Goal: Check status: Check status

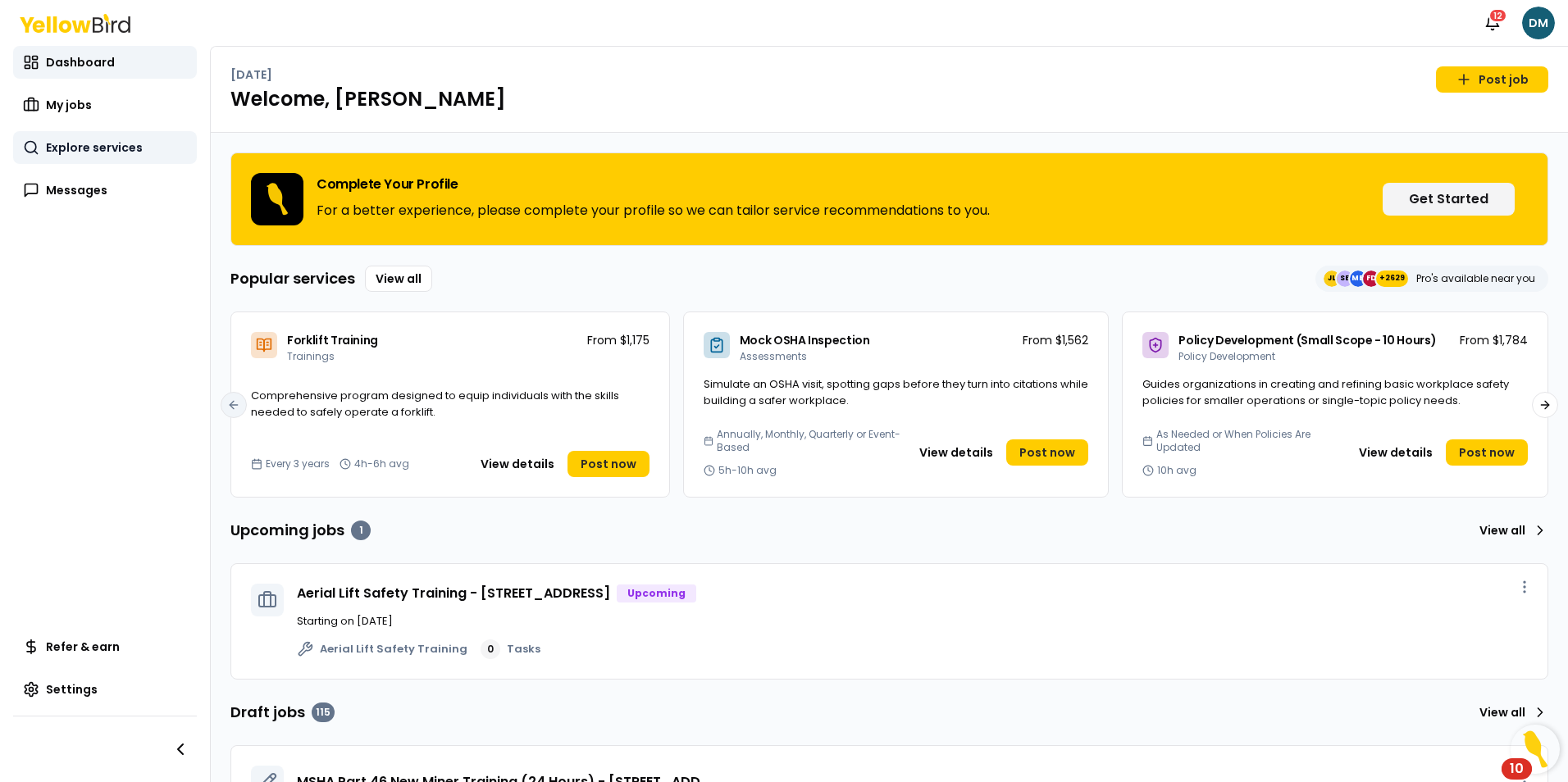
click at [85, 143] on span "Explore services" at bounding box center [94, 147] width 97 height 16
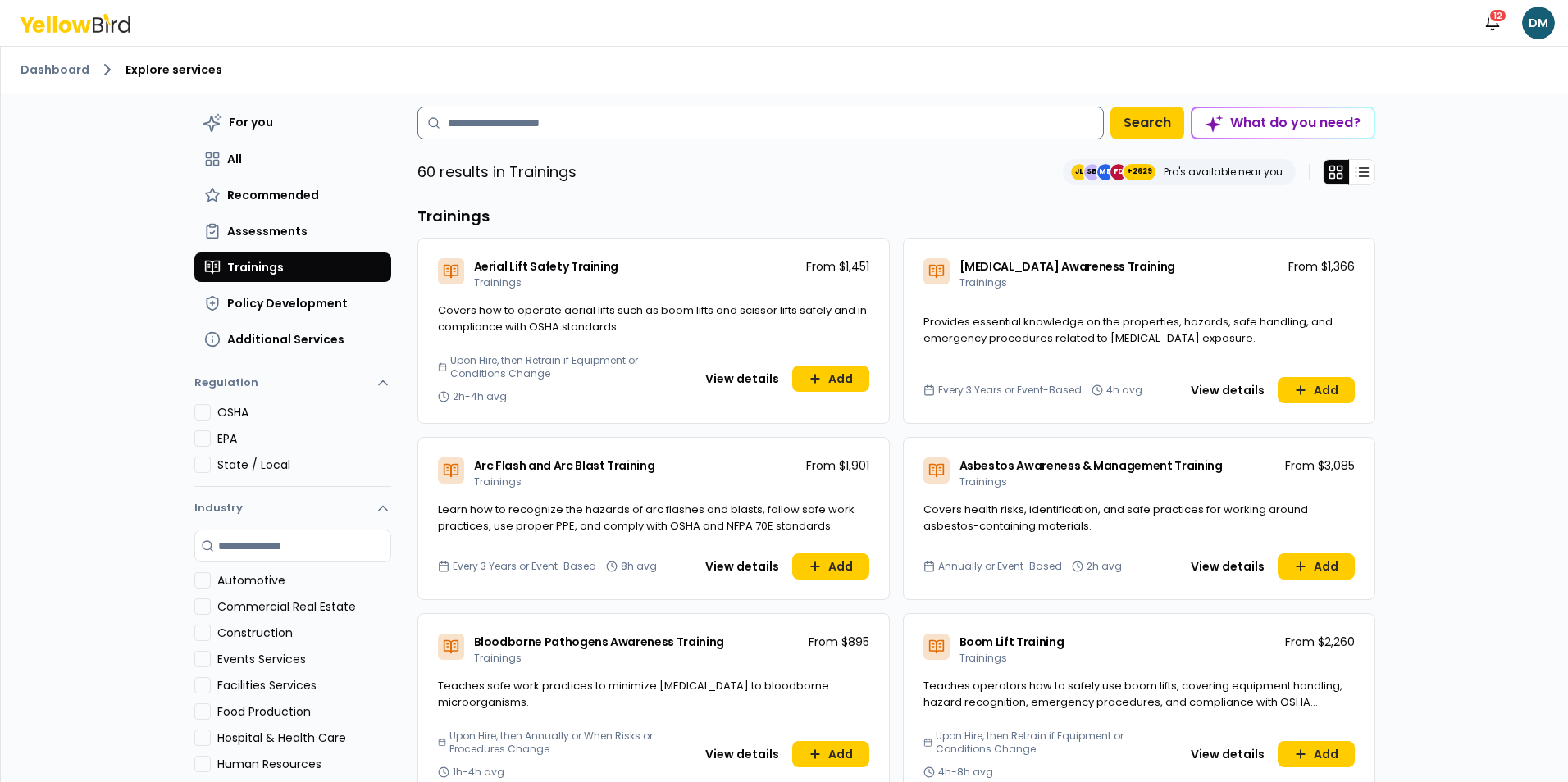
click at [605, 116] on input at bounding box center [760, 123] width 686 height 32
click at [76, 62] on link "Dashboard" at bounding box center [55, 69] width 69 height 16
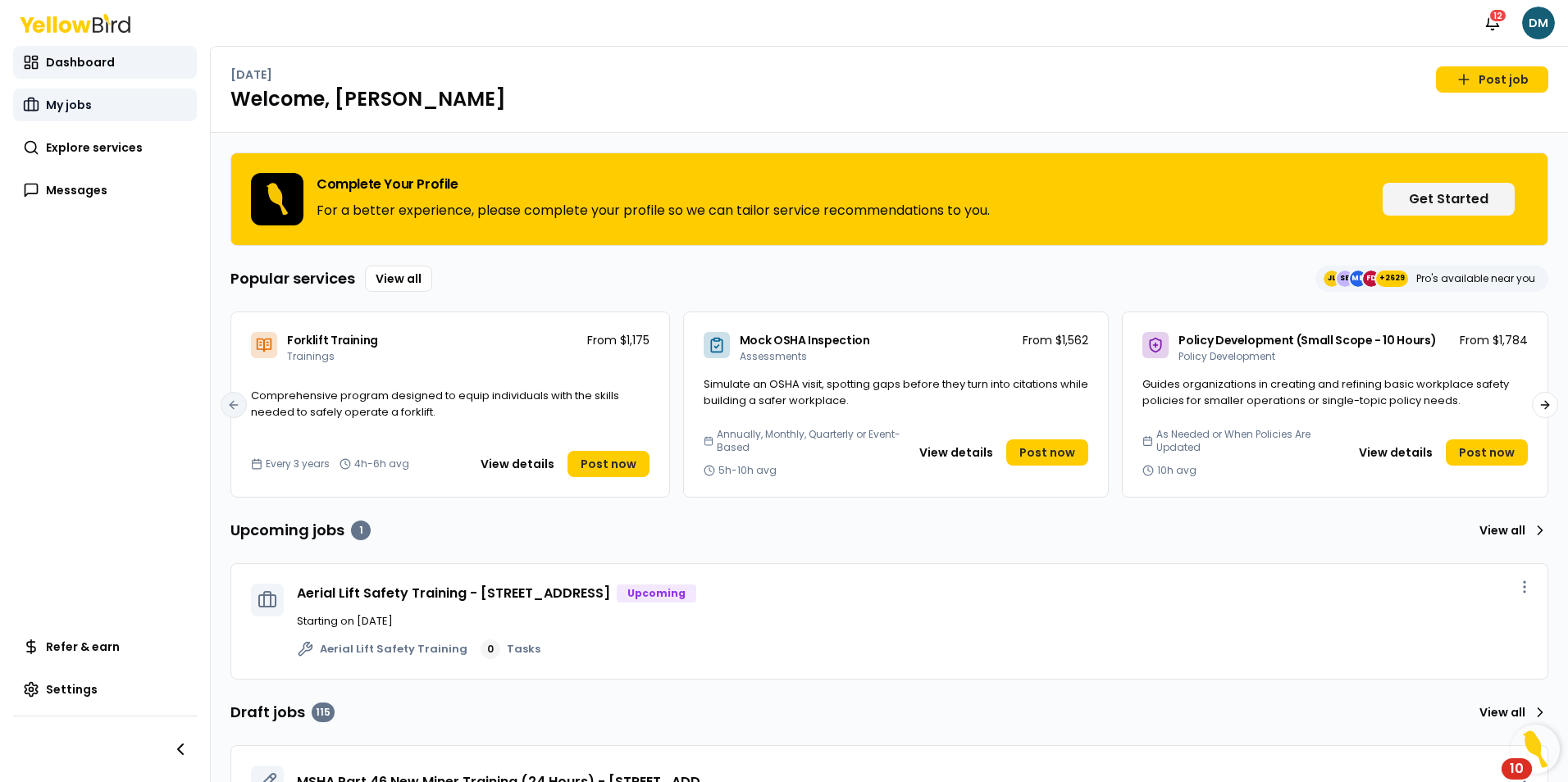
click at [93, 120] on link "My jobs" at bounding box center [105, 105] width 183 height 32
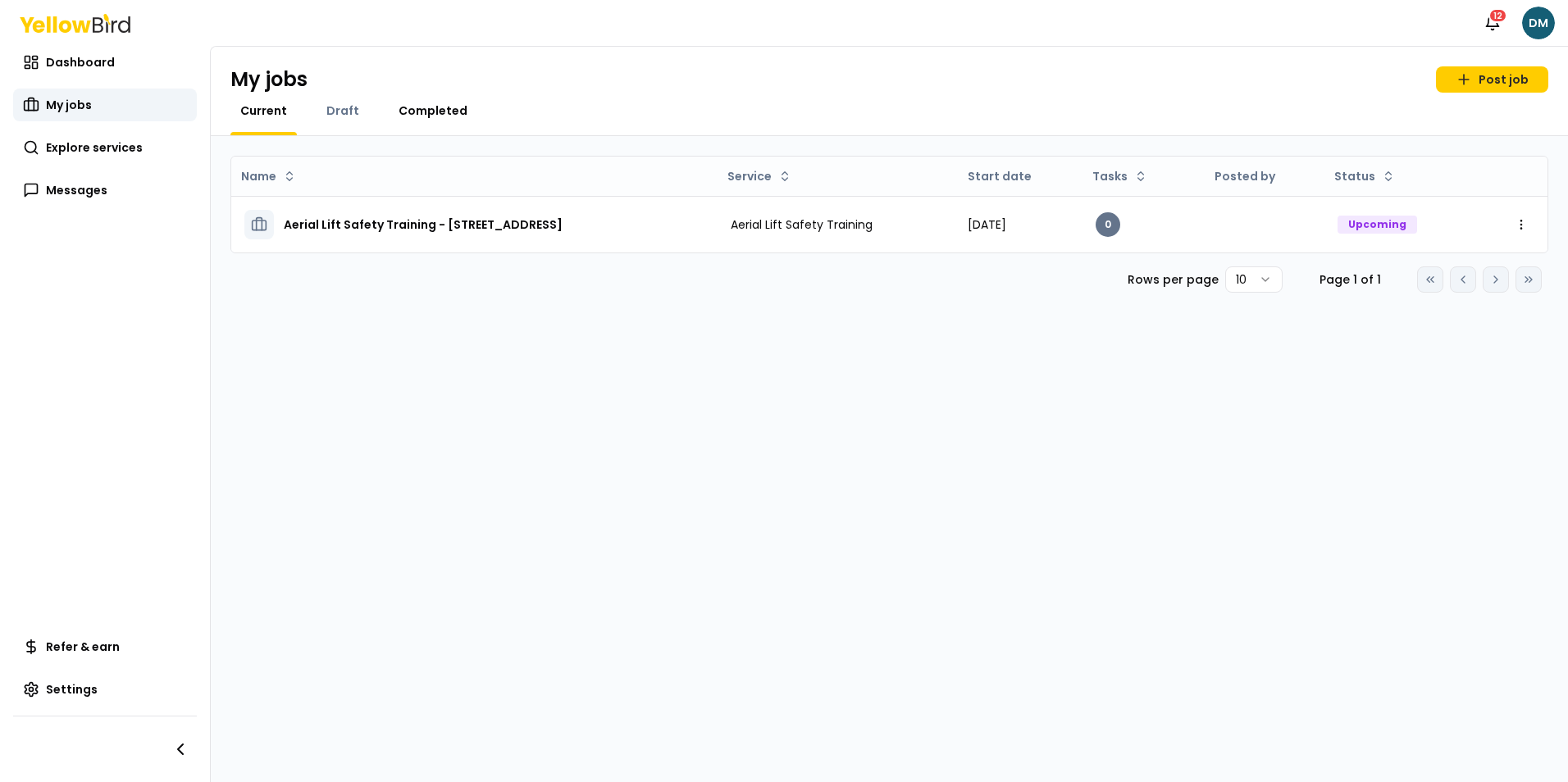
click at [452, 104] on span "Completed" at bounding box center [432, 111] width 69 height 16
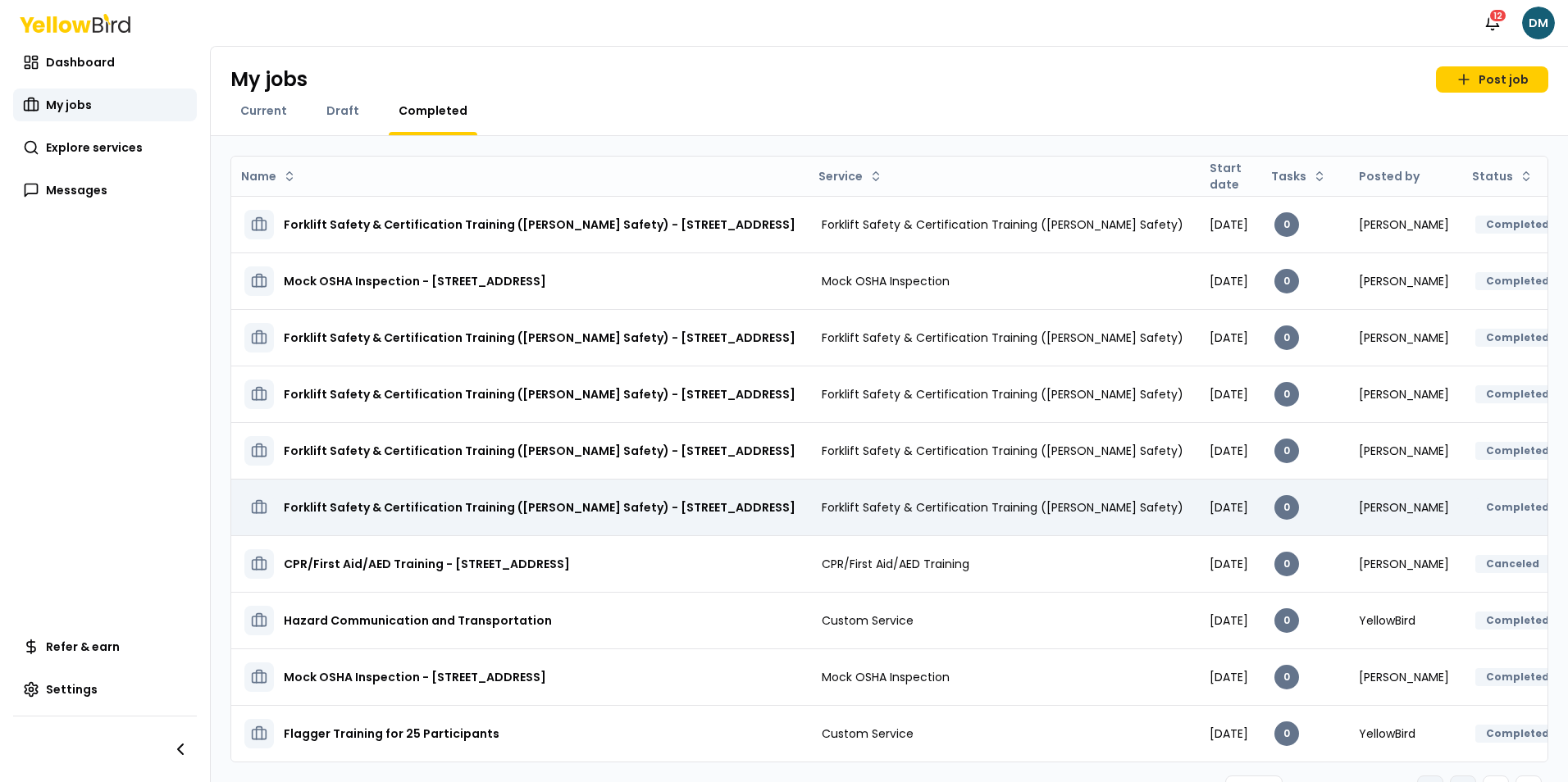
click at [765, 521] on h3 "Forklift Safety & Certification Training ([PERSON_NAME] Safety) - [STREET_ADDRE…" at bounding box center [539, 507] width 512 height 30
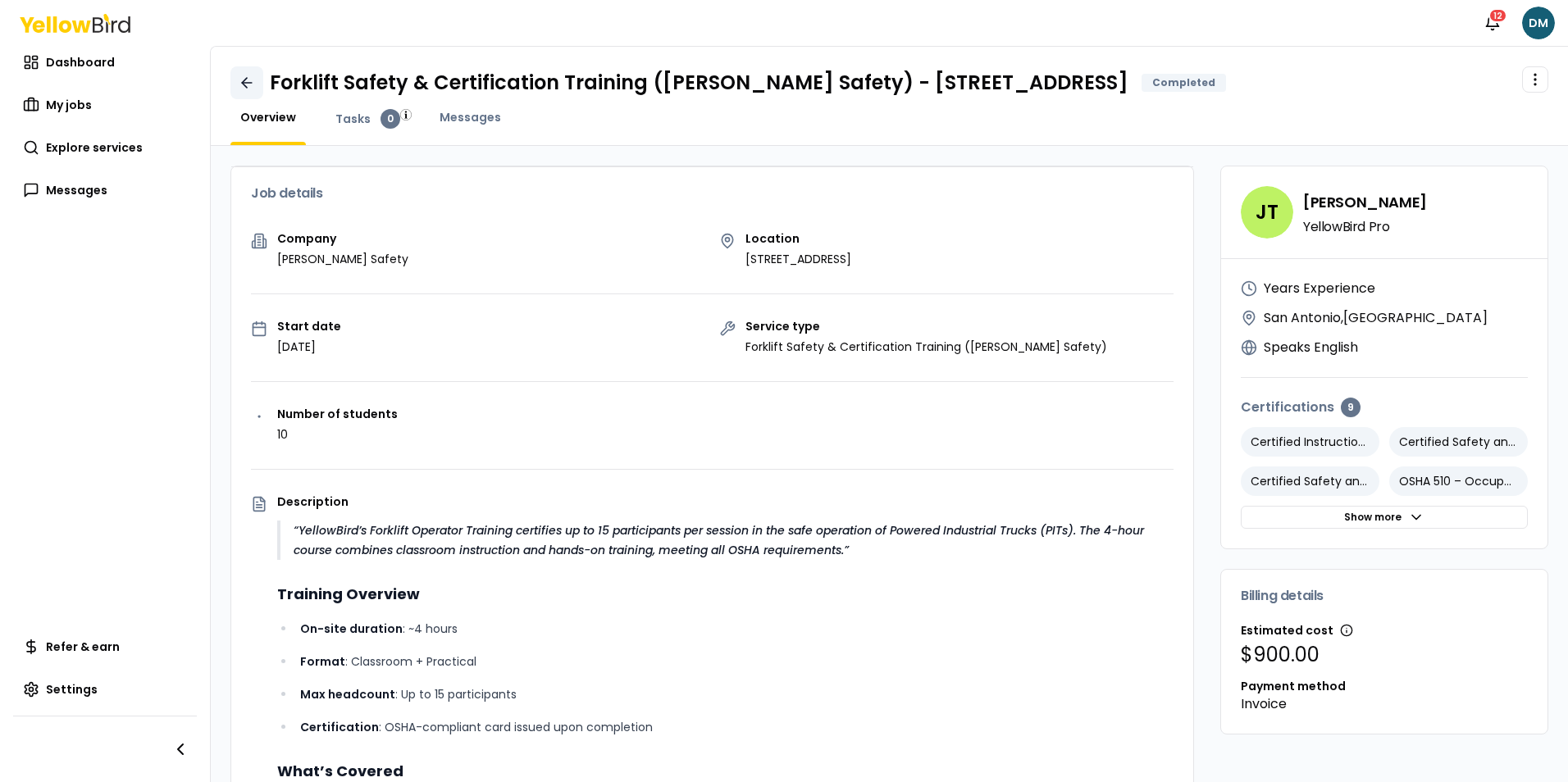
click at [243, 83] on icon at bounding box center [246, 83] width 10 height 0
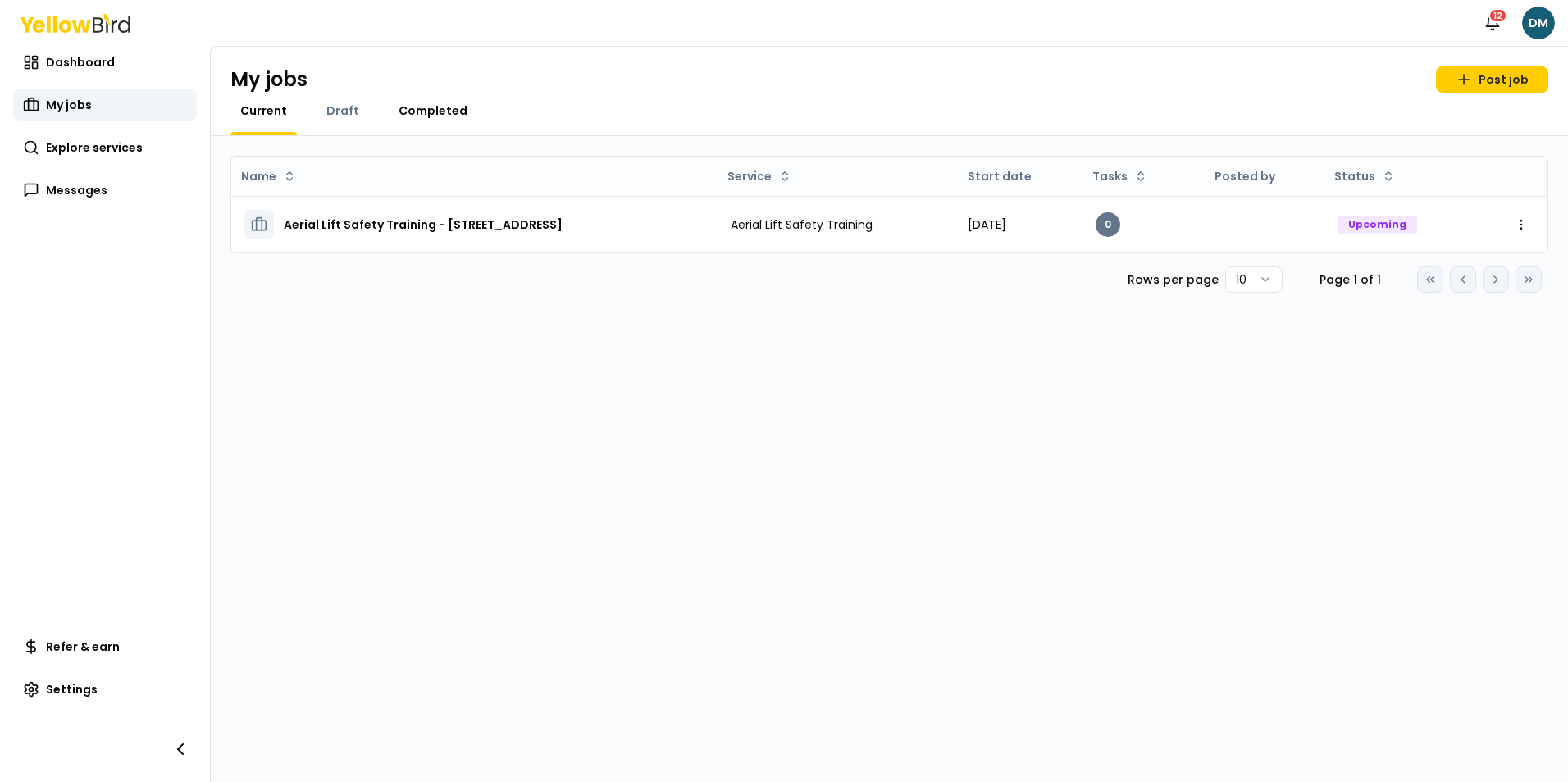
click at [417, 107] on span "Completed" at bounding box center [432, 111] width 69 height 16
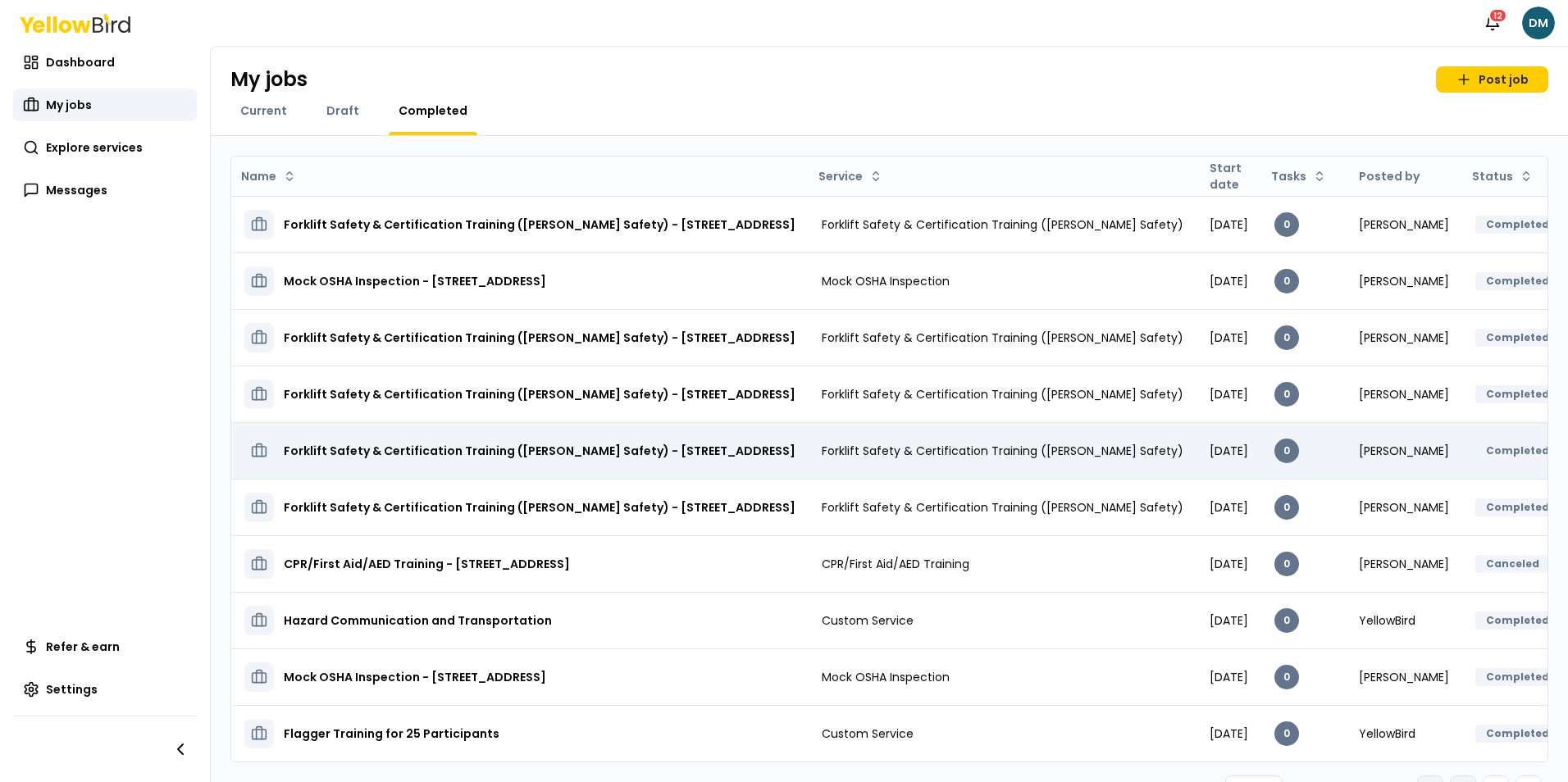
click at [756, 466] on h3 "Forklift Safety & Certification Training ([PERSON_NAME] Safety) - [STREET_ADDRE…" at bounding box center [539, 450] width 512 height 30
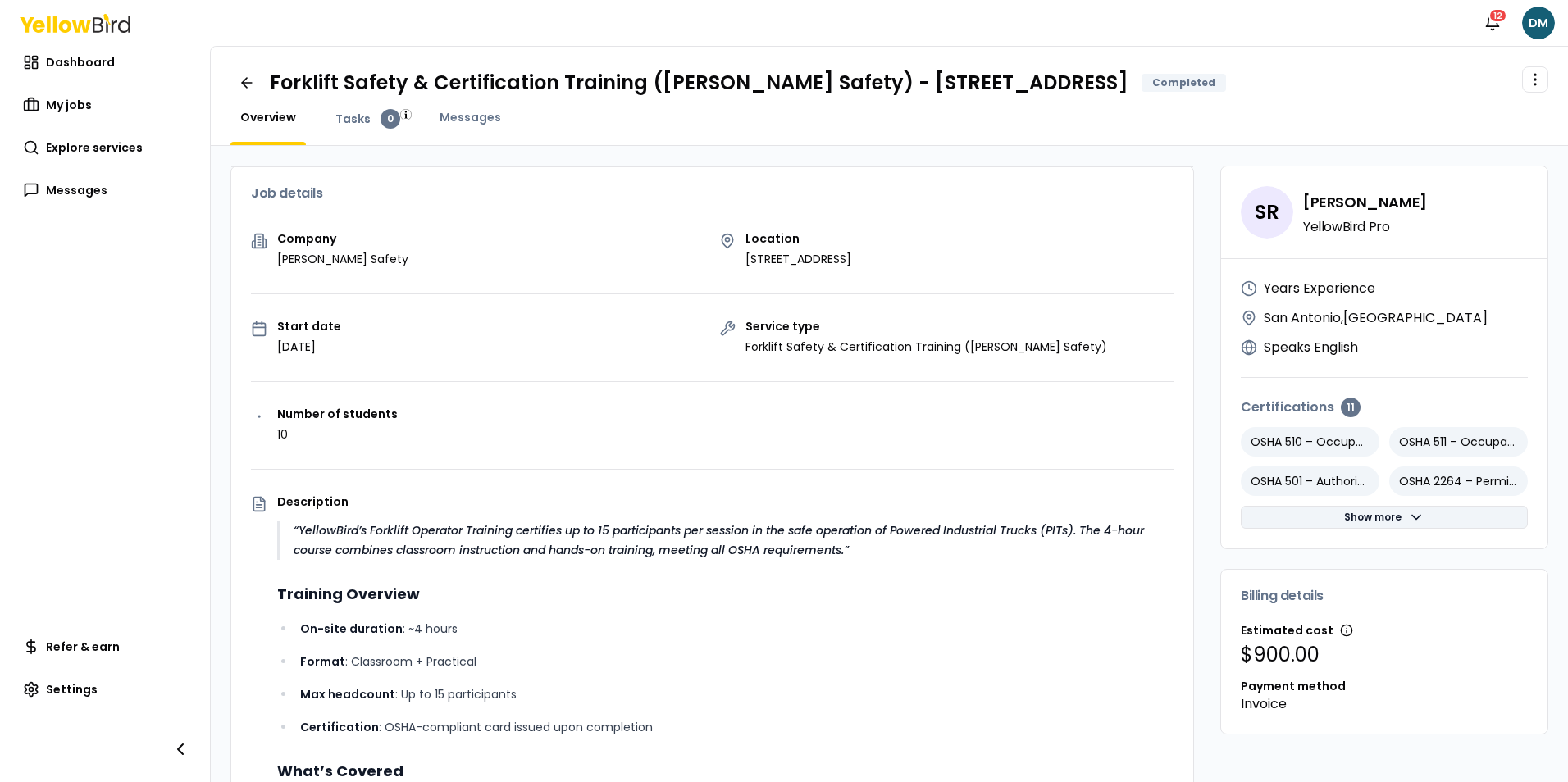
click at [1412, 520] on button "Show more" at bounding box center [1384, 518] width 287 height 23
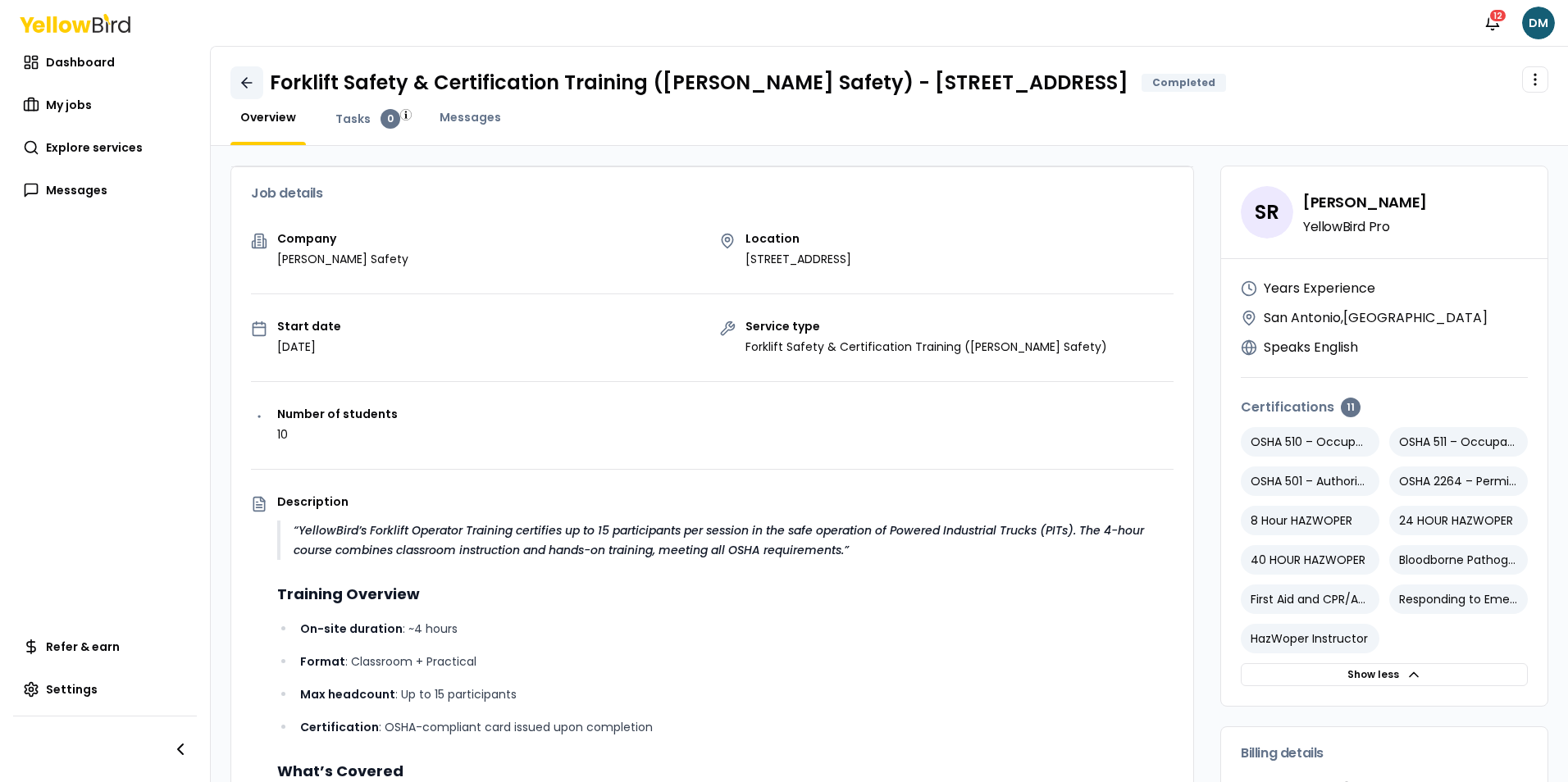
click at [238, 89] on icon at bounding box center [246, 83] width 16 height 16
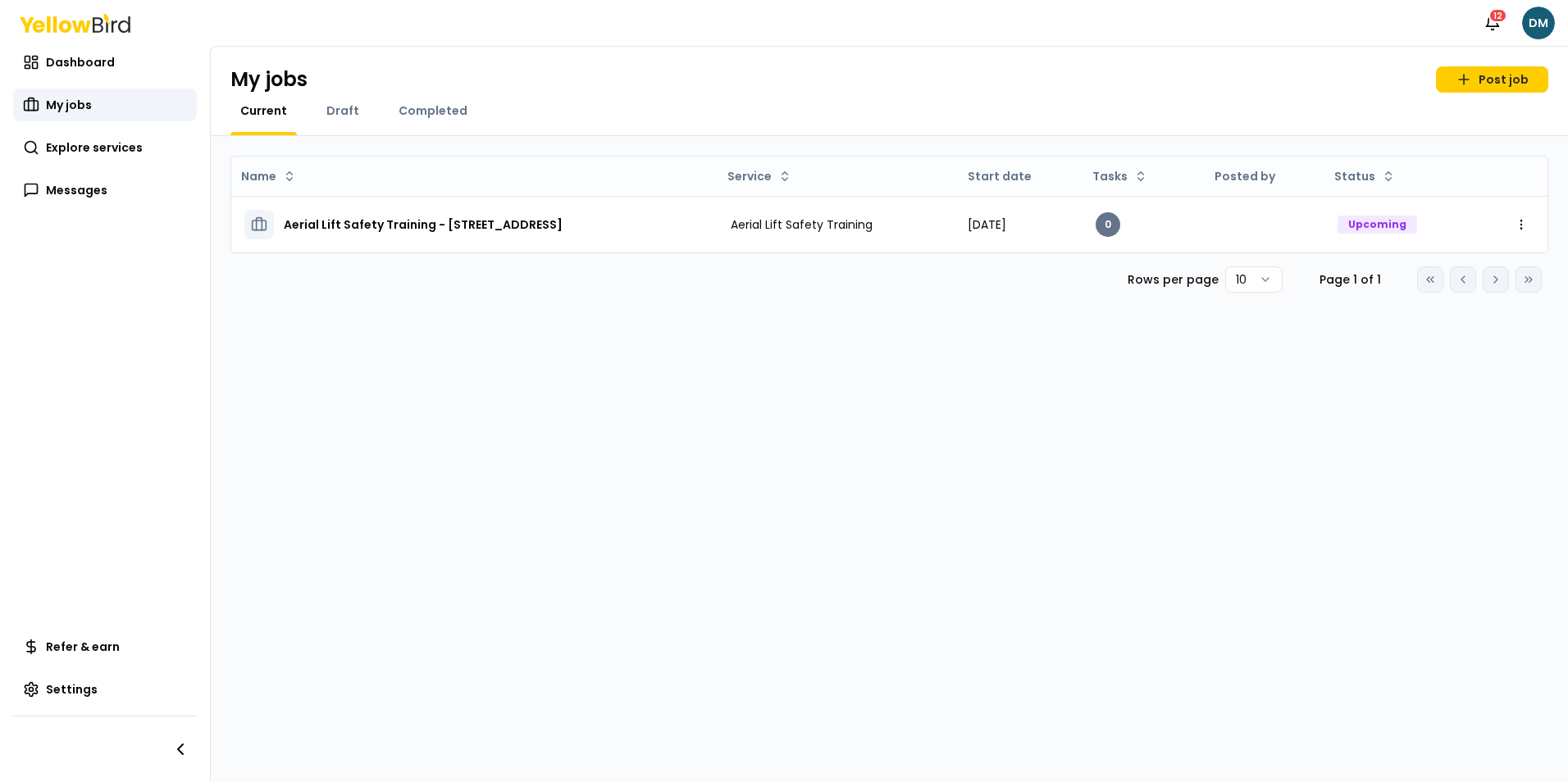
click at [414, 126] on div "Completed" at bounding box center [432, 119] width 89 height 32
click at [414, 118] on span "Completed" at bounding box center [432, 111] width 69 height 16
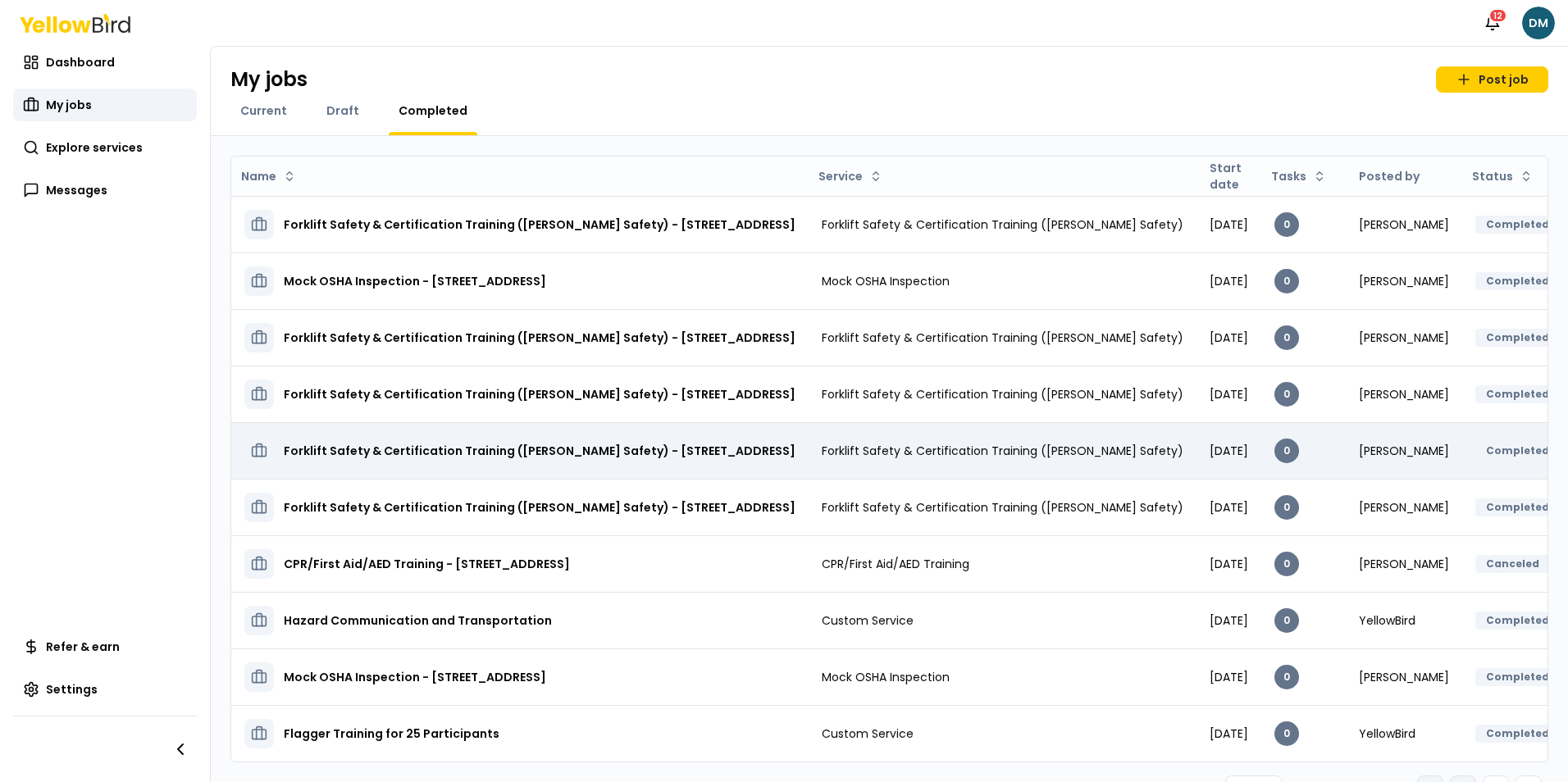
scroll to position [75, 0]
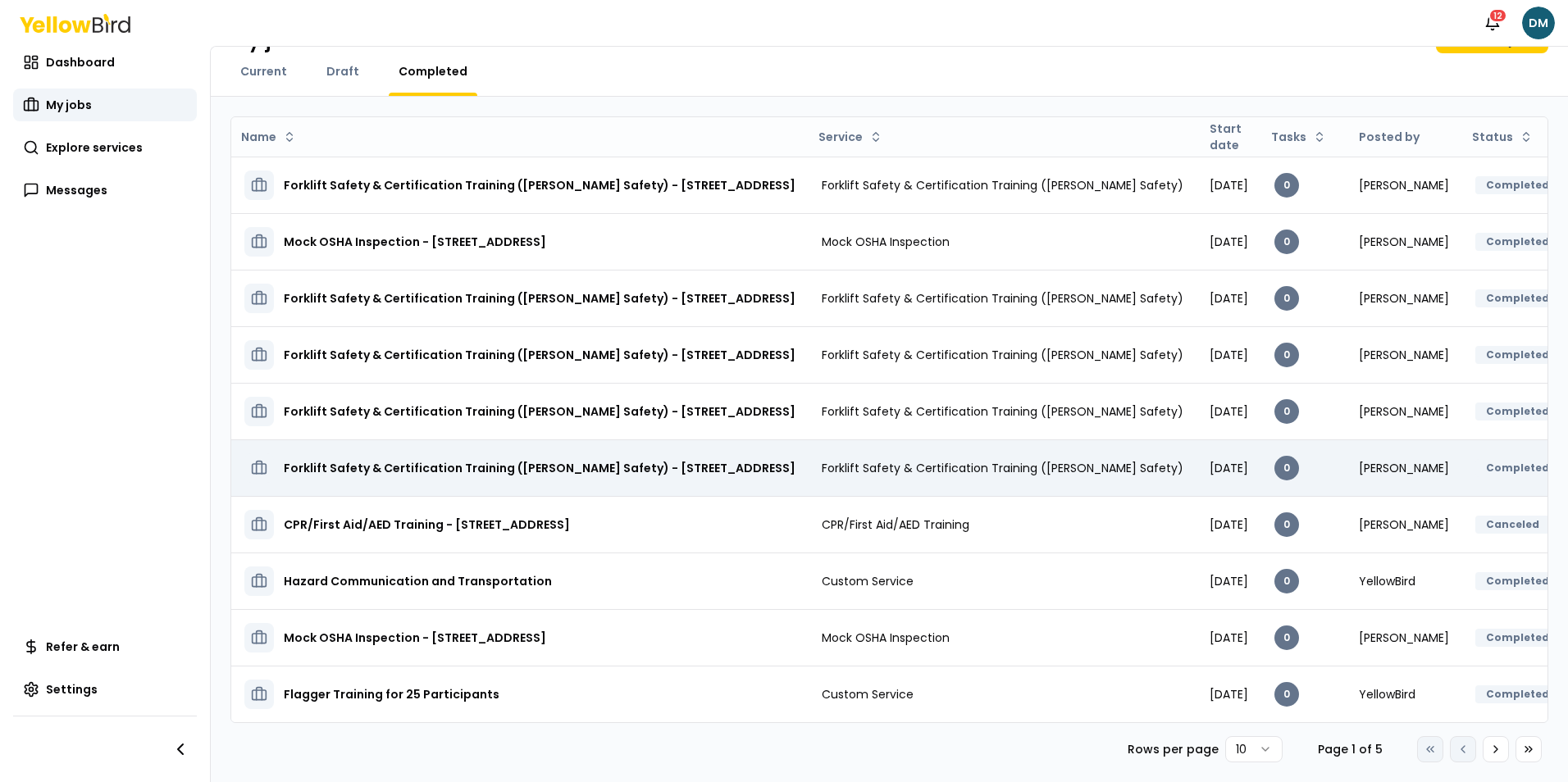
click at [775, 453] on h3 "Forklift Safety & Certification Training ([PERSON_NAME] Safety) - [STREET_ADDRE…" at bounding box center [539, 467] width 512 height 30
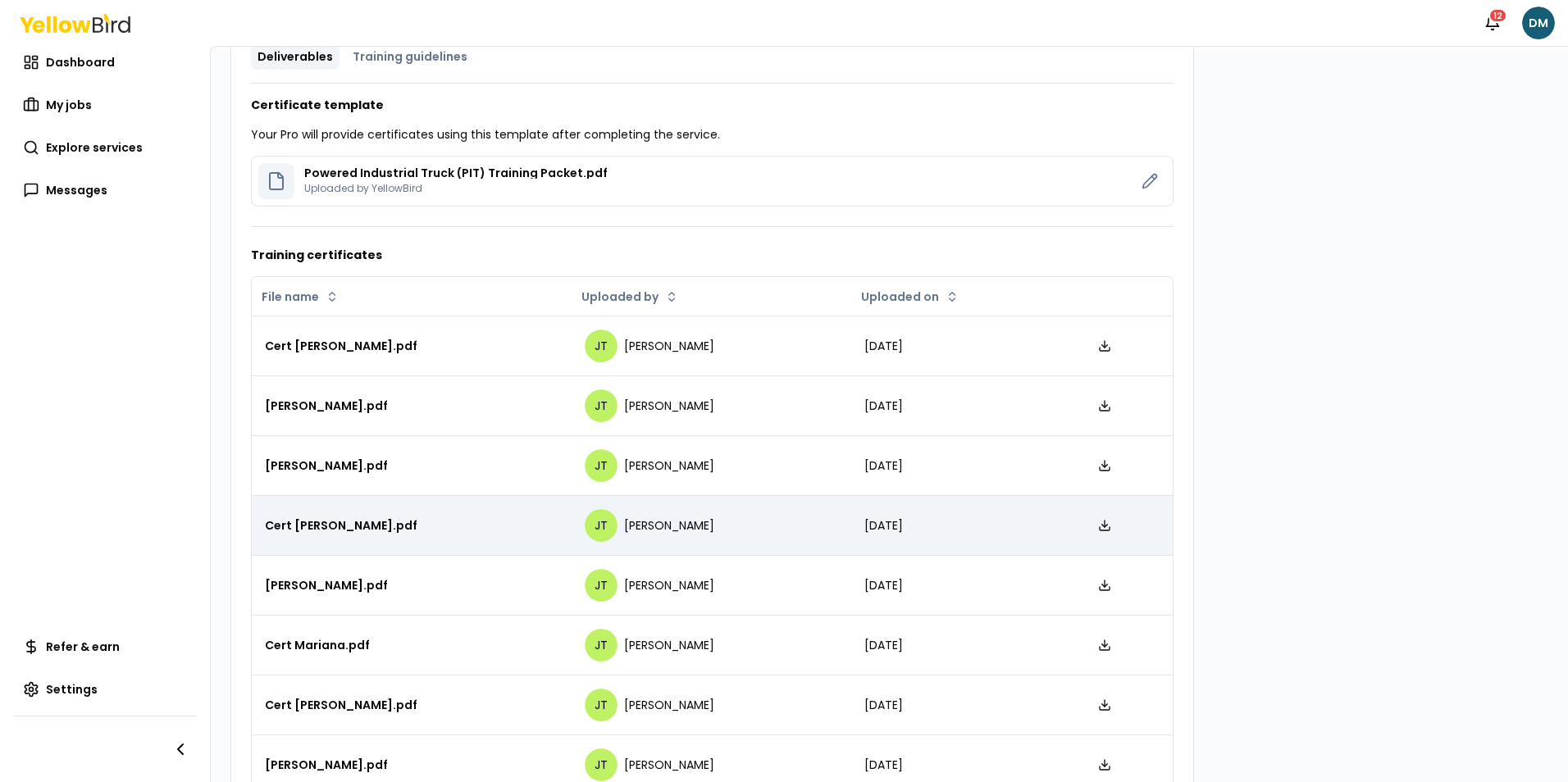
scroll to position [1129, 0]
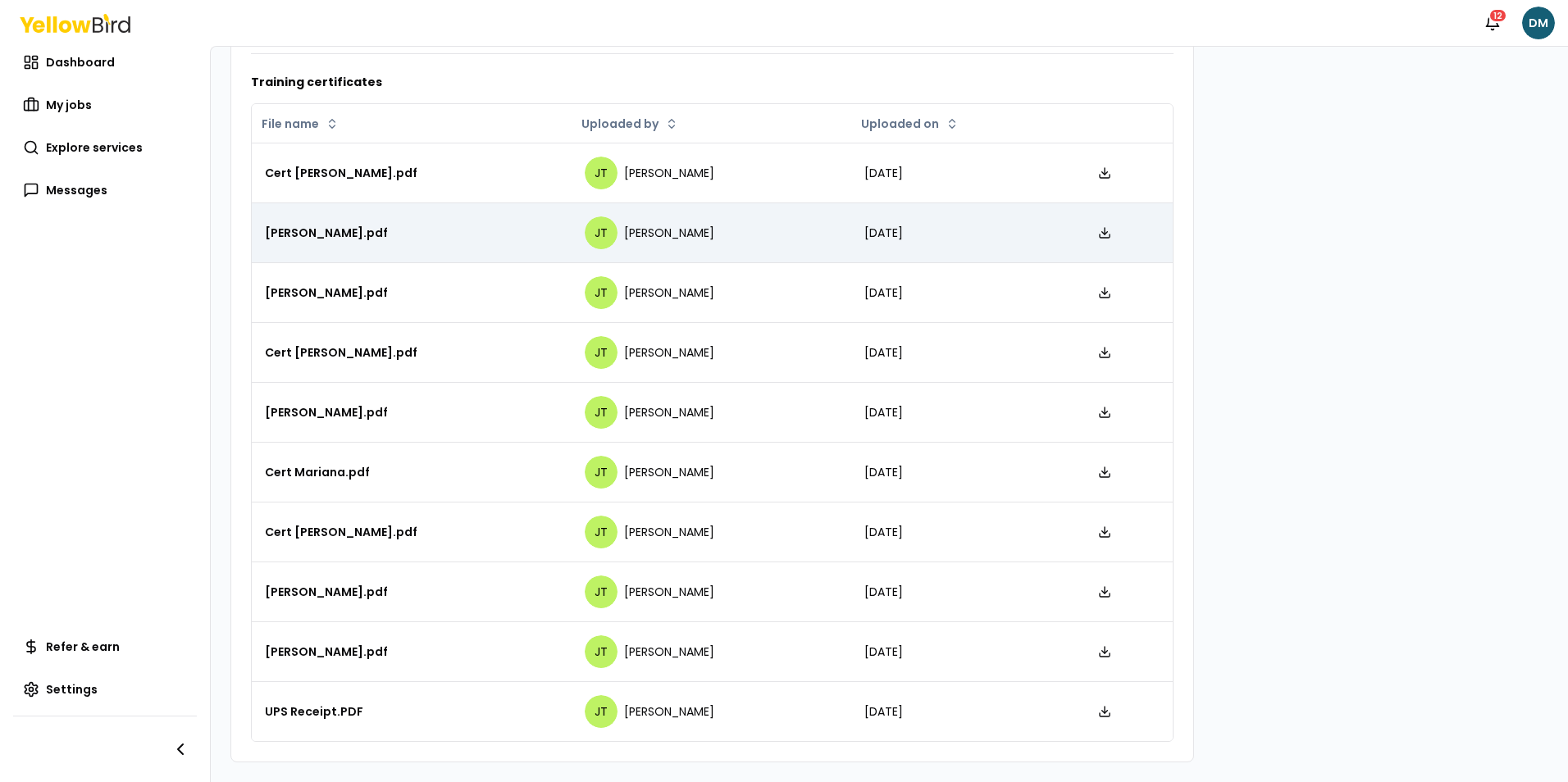
click at [333, 237] on div "[PERSON_NAME].pdf" at bounding box center [412, 233] width 294 height 16
click at [336, 233] on div "[PERSON_NAME].pdf" at bounding box center [412, 233] width 294 height 16
click at [1098, 228] on icon at bounding box center [1104, 233] width 13 height 13
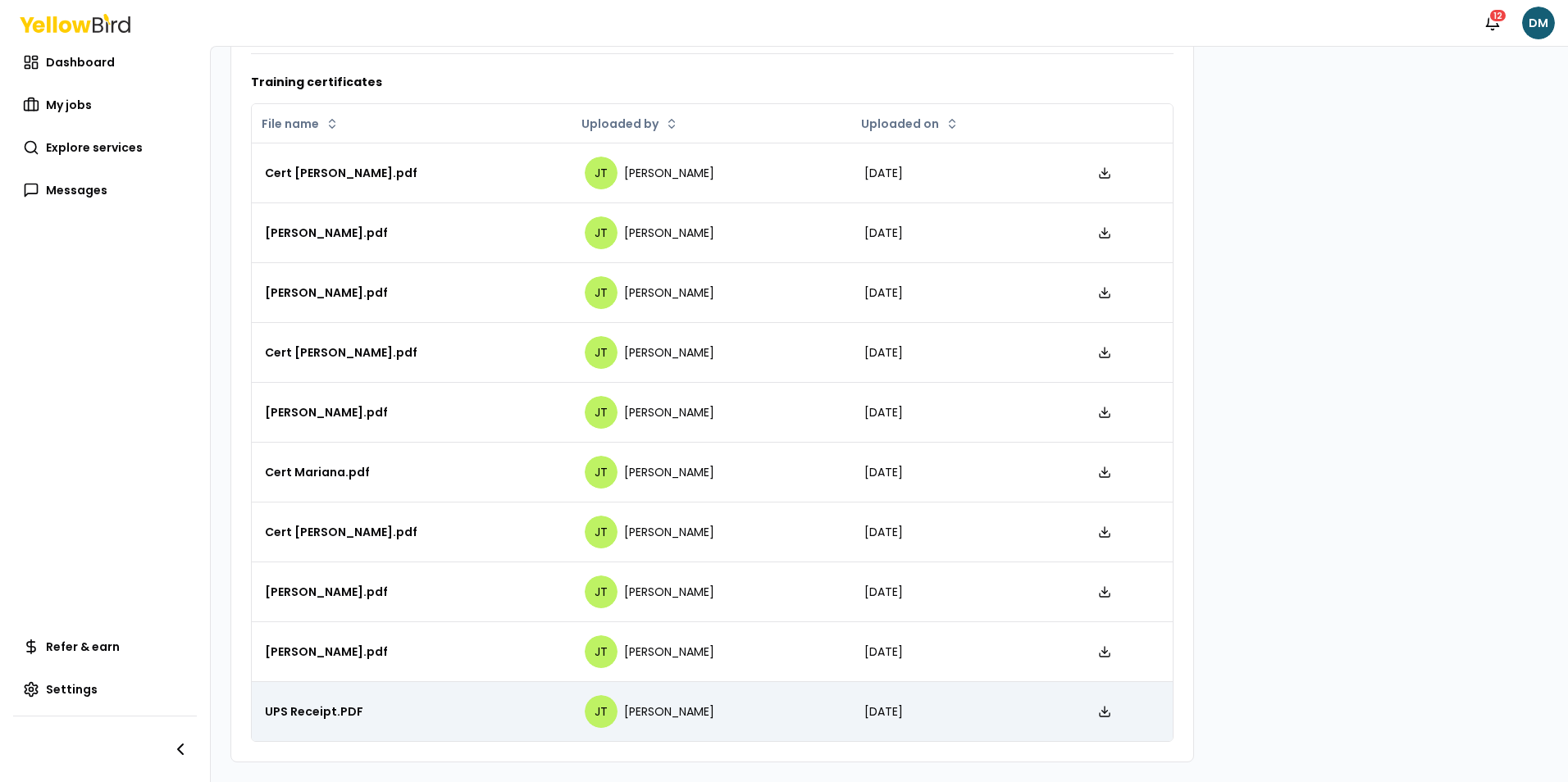
click at [330, 707] on div "UPS Receipt.PDF" at bounding box center [412, 712] width 294 height 16
click at [1098, 709] on icon at bounding box center [1104, 711] width 13 height 13
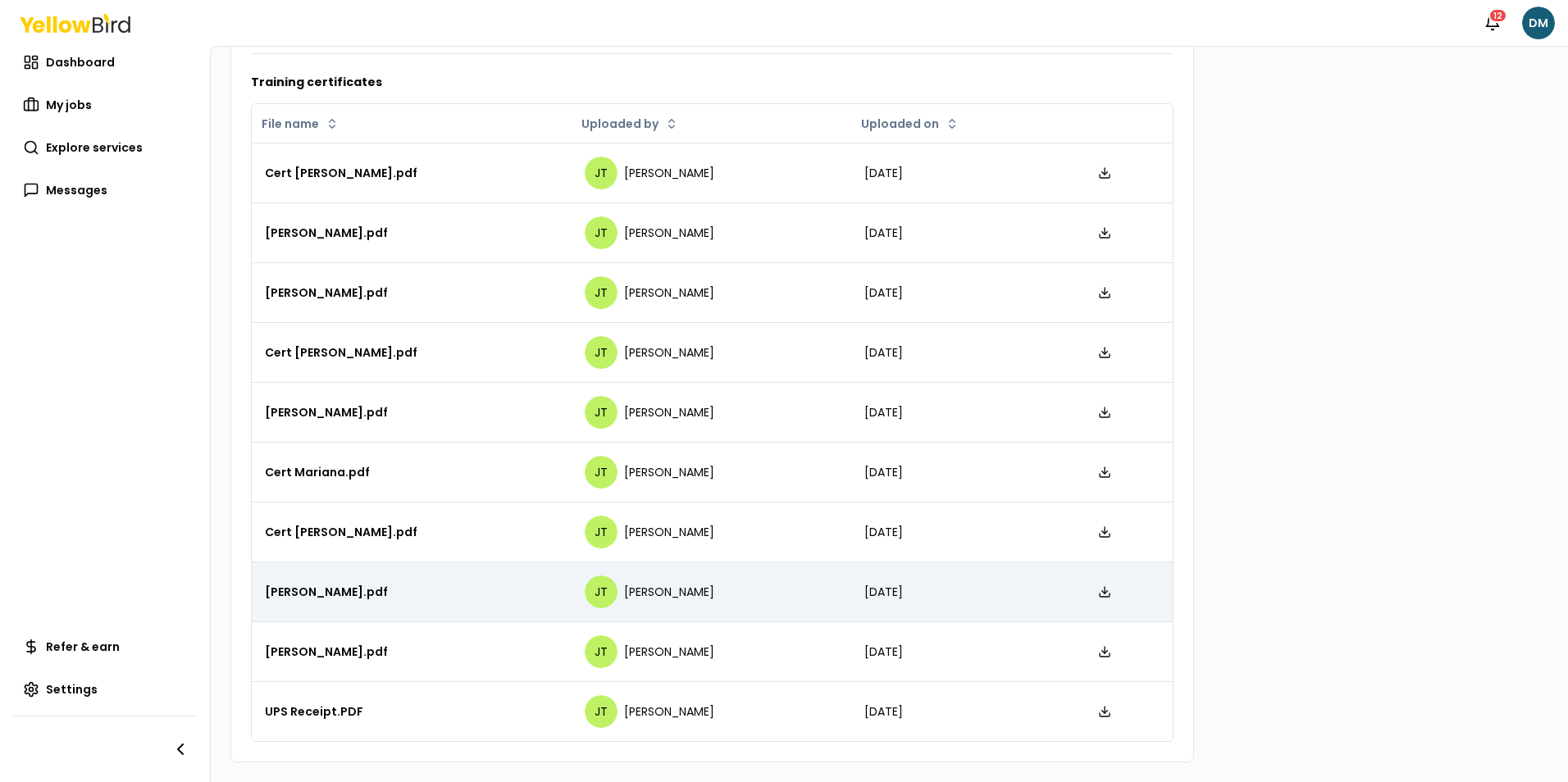
click at [339, 586] on div "[PERSON_NAME].pdf" at bounding box center [412, 591] width 294 height 16
click at [1098, 588] on icon at bounding box center [1104, 591] width 13 height 13
